Goal: Transaction & Acquisition: Download file/media

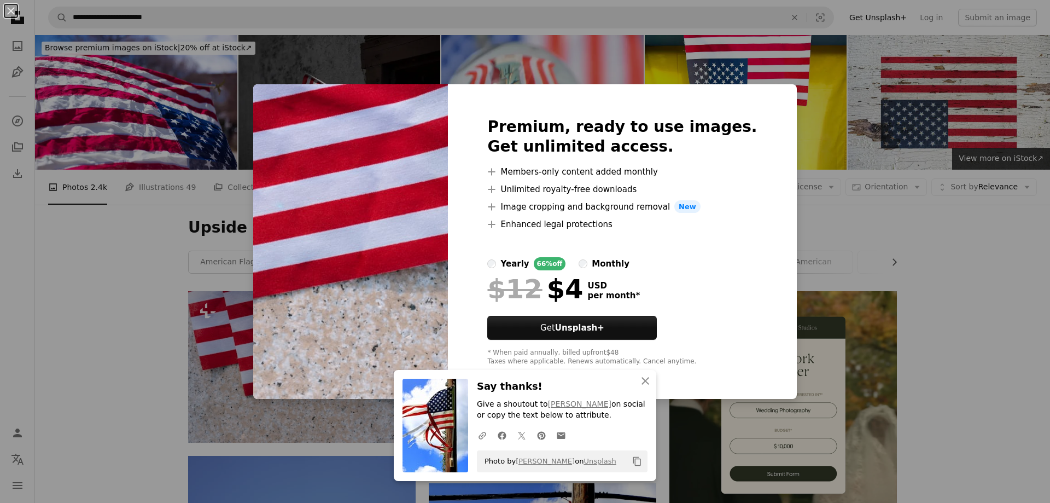
click at [965, 278] on div "An X shape Premium, ready to use images. Get unlimited access. A plus sign Memb…" at bounding box center [525, 251] width 1050 height 503
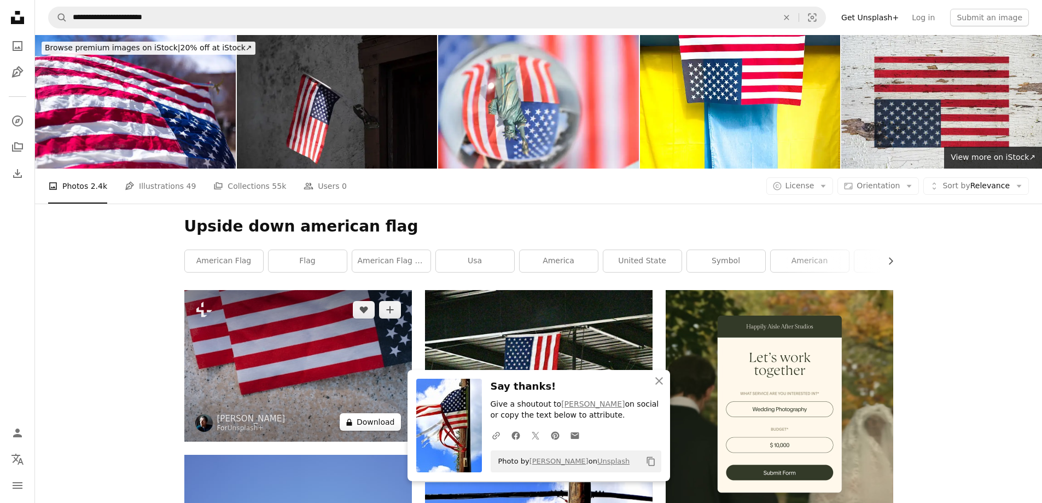
click at [381, 423] on button "A lock Download" at bounding box center [370, 421] width 61 height 17
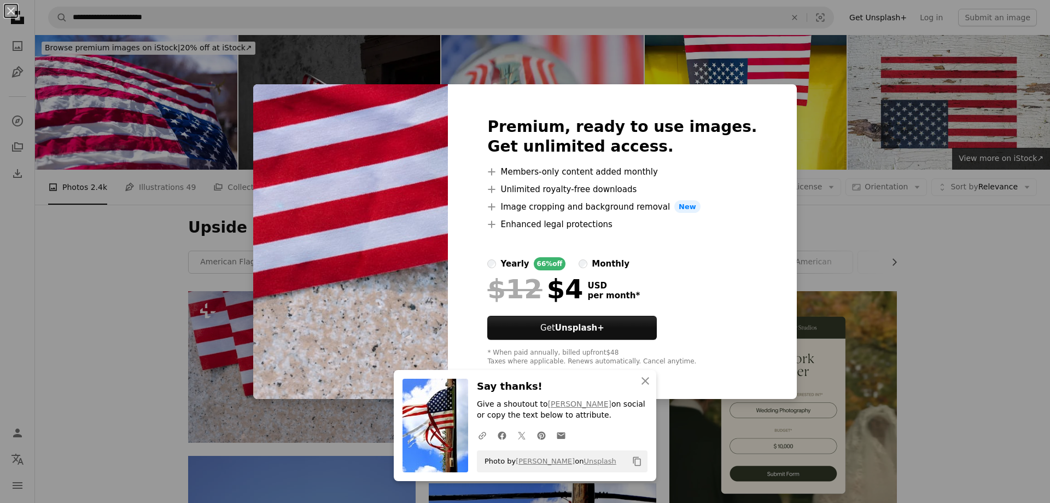
click at [957, 478] on div "An X shape Premium, ready to use images. Get unlimited access. A plus sign Memb…" at bounding box center [525, 251] width 1050 height 503
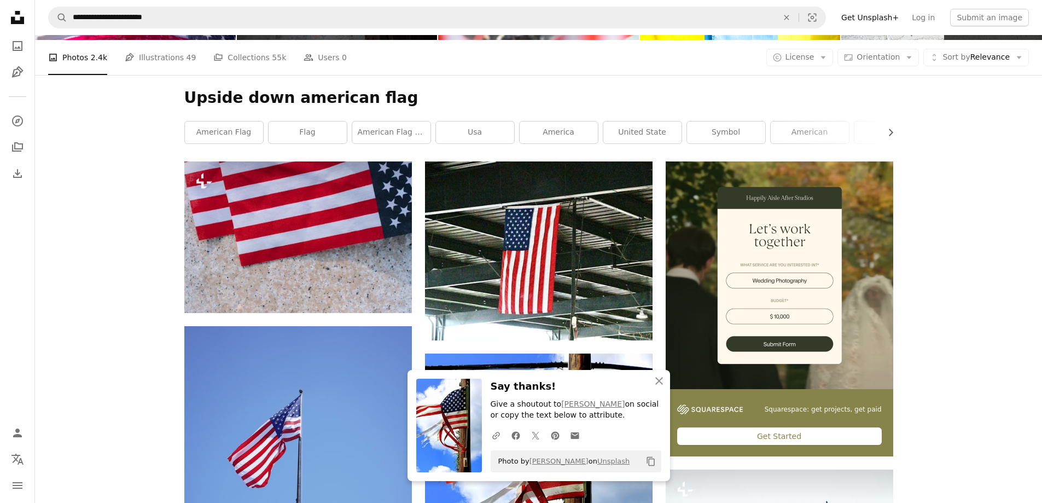
scroll to position [147, 0]
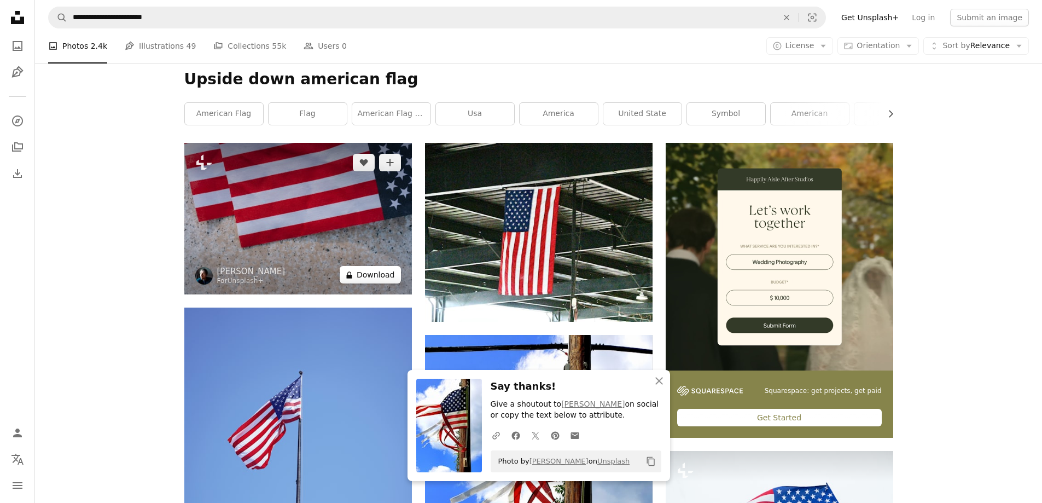
click at [378, 276] on button "A lock Download" at bounding box center [370, 274] width 61 height 17
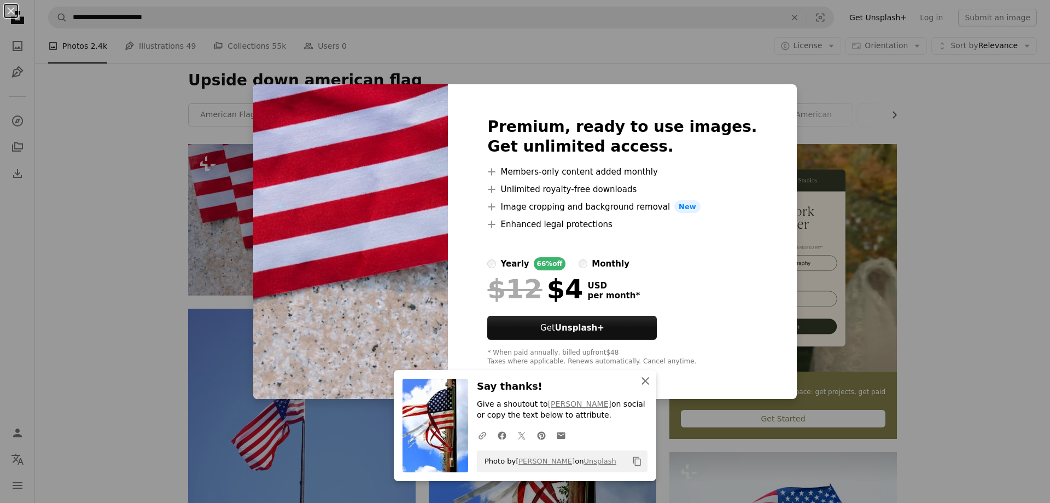
click at [641, 379] on icon "button" at bounding box center [645, 381] width 8 height 8
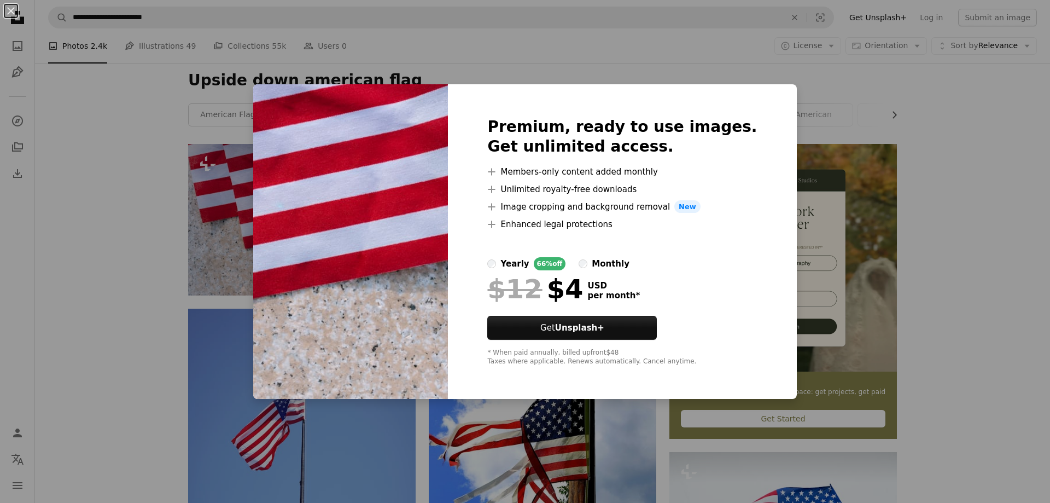
click at [1002, 176] on div "An X shape Premium, ready to use images. Get unlimited access. A plus sign Memb…" at bounding box center [525, 251] width 1050 height 503
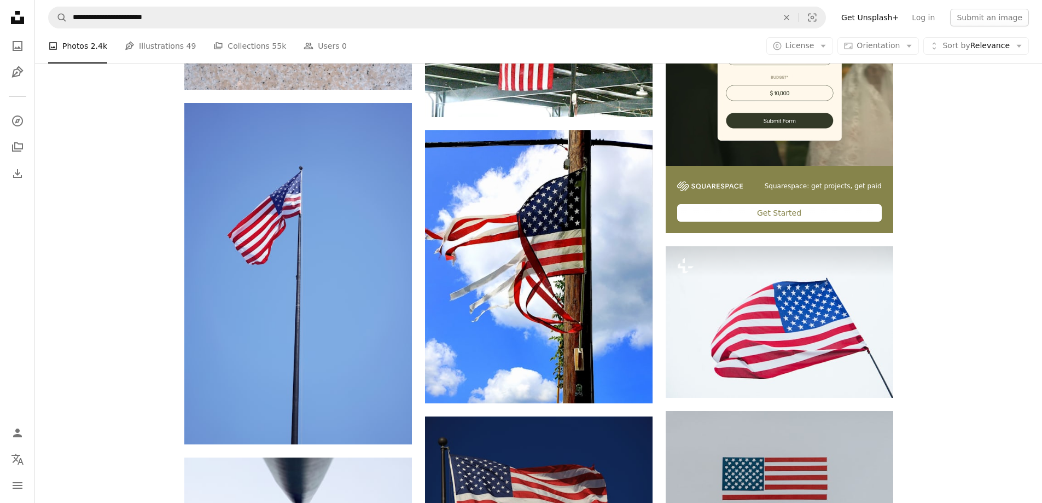
scroll to position [362, 0]
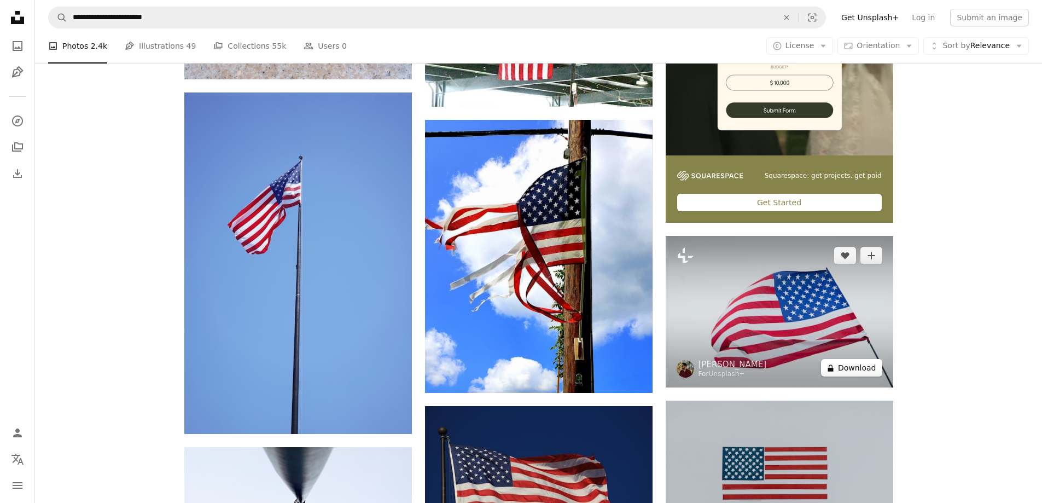
click at [844, 369] on button "A lock Download" at bounding box center [851, 367] width 61 height 17
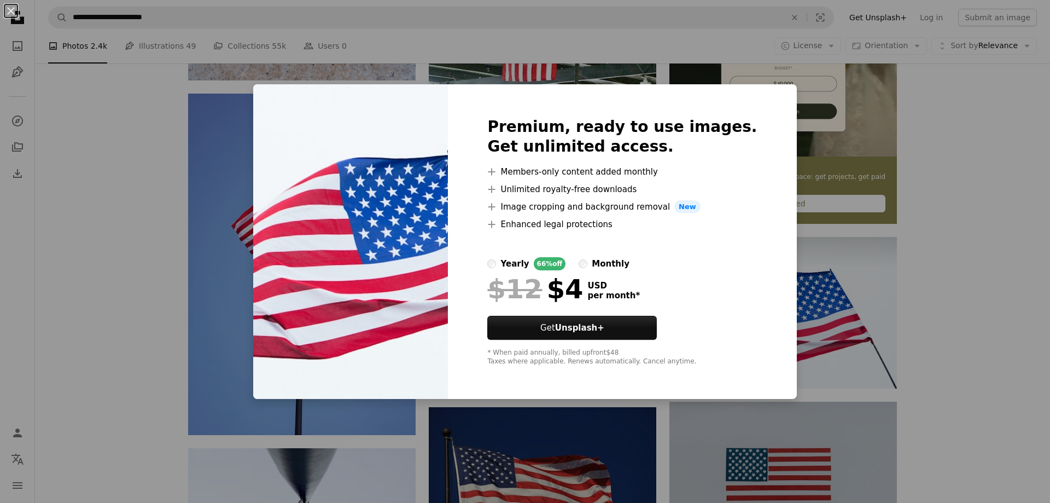
click at [1005, 223] on div "An X shape Premium, ready to use images. Get unlimited access. A plus sign Memb…" at bounding box center [525, 251] width 1050 height 503
